Goal: Register for event/course

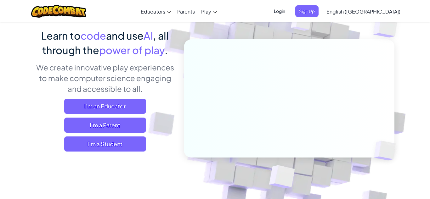
scroll to position [59, 0]
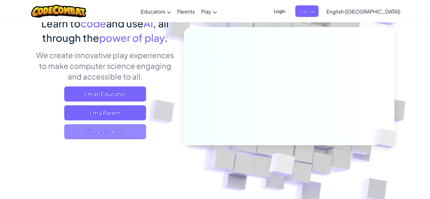
click at [125, 134] on span "I'm a Student" at bounding box center [105, 131] width 82 height 15
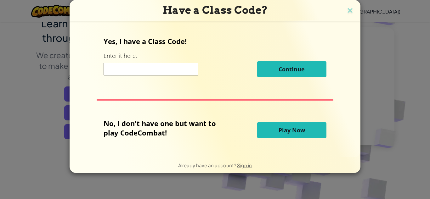
click at [175, 64] on input at bounding box center [150, 69] width 94 height 13
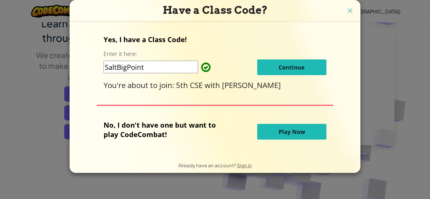
type input "SaltBigPoint"
click at [303, 70] on span "Continue" at bounding box center [291, 68] width 26 height 8
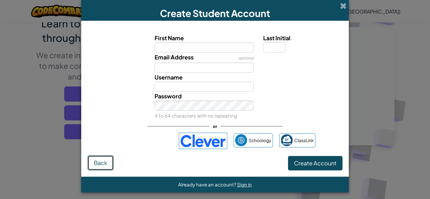
click at [105, 159] on span "Back" at bounding box center [101, 162] width 14 height 7
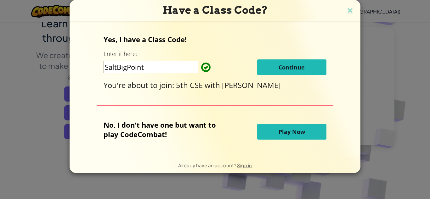
click at [276, 129] on button "Play Now" at bounding box center [291, 132] width 69 height 16
